Goal: Task Accomplishment & Management: Use online tool/utility

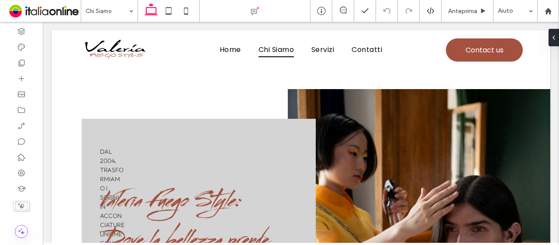
scroll to position [1694, 0]
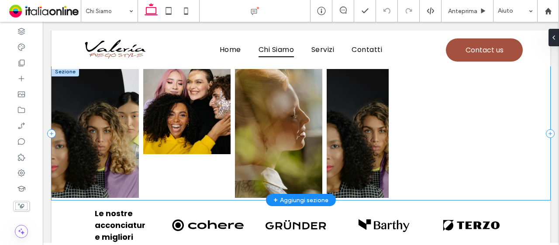
click at [403, 113] on img at bounding box center [446, 110] width 87 height 87
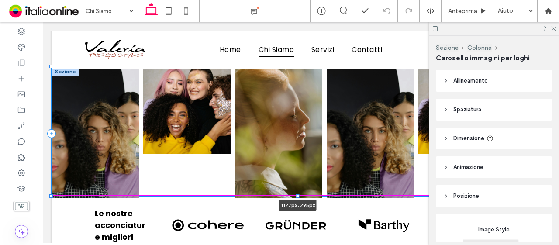
drag, startPoint x: 388, startPoint y: 126, endPoint x: 558, endPoint y: 128, distance: 170.7
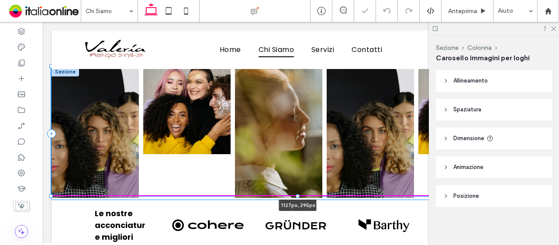
type input "****"
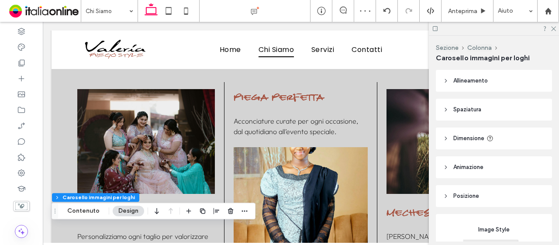
scroll to position [515, 0]
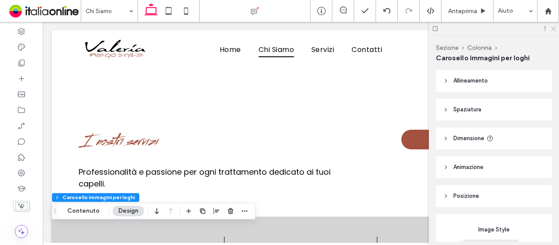
click at [555, 28] on icon at bounding box center [553, 28] width 6 height 6
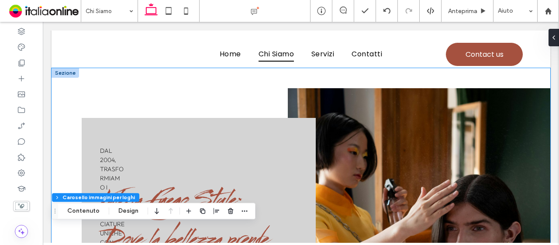
scroll to position [0, 0]
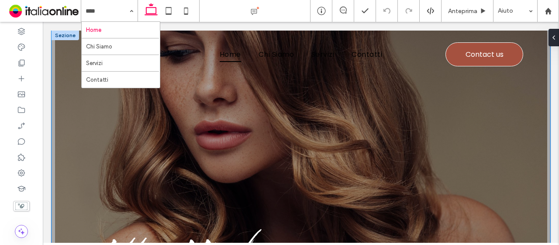
click at [121, 118] on div "Add a title here" at bounding box center [301, 176] width 499 height 290
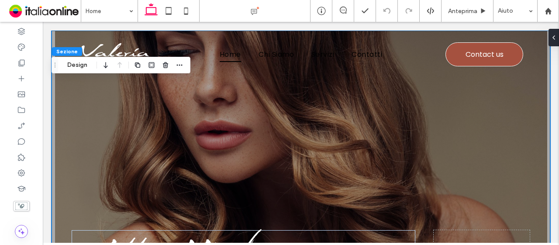
click at [61, 99] on div "Add a title here" at bounding box center [301, 176] width 499 height 290
